Goal: Navigation & Orientation: Go to known website

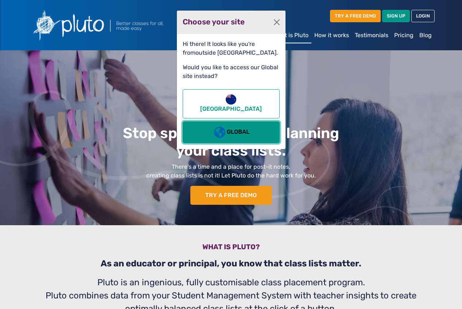
click at [238, 121] on button "Global" at bounding box center [231, 132] width 97 height 22
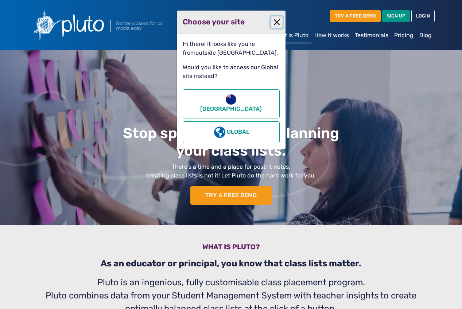
click at [277, 22] on button "Close" at bounding box center [277, 22] width 12 height 12
click at [275, 25] on button "Close" at bounding box center [277, 22] width 12 height 12
